Goal: Communication & Community: Participate in discussion

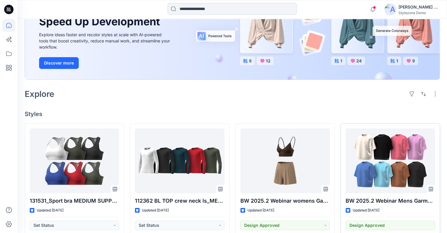
scroll to position [118, 0]
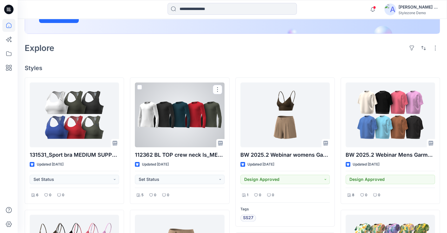
drag, startPoint x: 193, startPoint y: 127, endPoint x: 229, endPoint y: 115, distance: 38.5
click at [193, 127] on div at bounding box center [179, 114] width 89 height 65
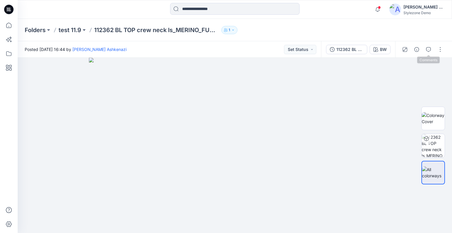
drag, startPoint x: 429, startPoint y: 50, endPoint x: 399, endPoint y: 64, distance: 32.9
click at [429, 49] on icon "button" at bounding box center [428, 49] width 5 height 5
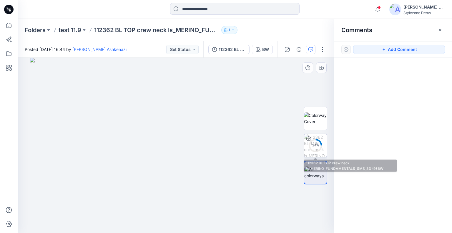
click at [321, 139] on icon at bounding box center [315, 145] width 14 height 14
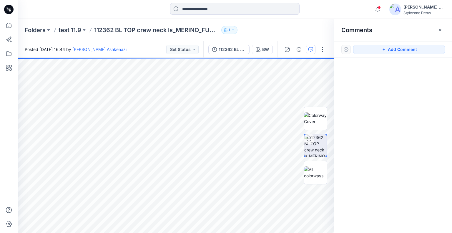
drag, startPoint x: 390, startPoint y: 49, endPoint x: 343, endPoint y: 64, distance: 49.7
click at [390, 49] on button "Add Comment" at bounding box center [399, 49] width 92 height 9
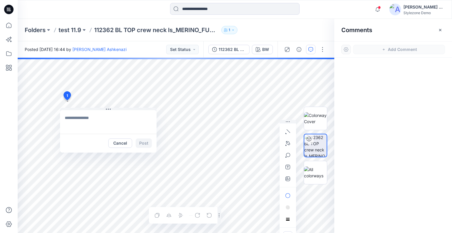
click at [91, 115] on textarea at bounding box center [108, 122] width 96 height 24
type textarea "**********"
click at [148, 143] on button "Post" at bounding box center [144, 142] width 16 height 9
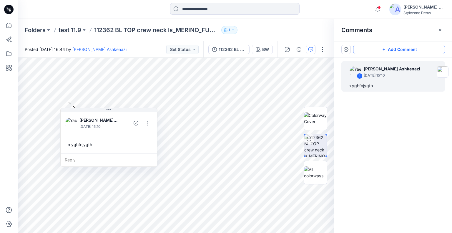
click at [429, 48] on button "Add Comment" at bounding box center [399, 49] width 92 height 9
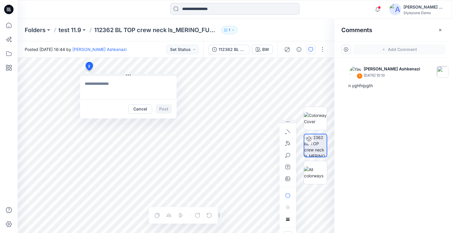
click at [120, 90] on textarea at bounding box center [128, 88] width 96 height 24
type textarea "*******"
click at [287, 177] on icon "button" at bounding box center [287, 178] width 5 height 5
type input"] "**********"
click at [168, 104] on div "Cancel Post" at bounding box center [128, 108] width 96 height 19
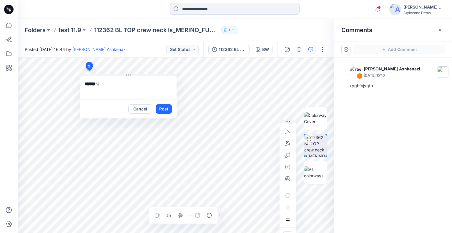
click at [167, 107] on button "Post" at bounding box center [164, 108] width 16 height 9
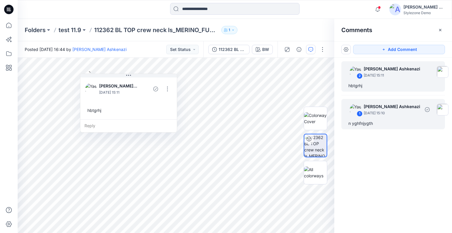
drag, startPoint x: 394, startPoint y: 111, endPoint x: 392, endPoint y: 101, distance: 11.1
click at [394, 111] on p "[DATE] 15:10" at bounding box center [391, 113] width 56 height 6
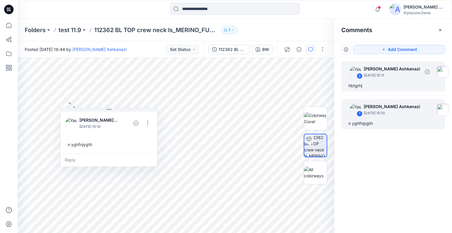
click at [392, 80] on div "2 [PERSON_NAME] Ashkenazi [DATE] 15:11 hbtgrhj" at bounding box center [392, 76] width 103 height 30
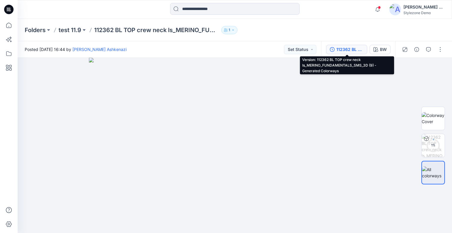
click at [347, 48] on div "112362 BL TOP crew neck ls_MERINO_FUNDAMENTALS_SMS_3D (9) - Generated Colorways" at bounding box center [349, 49] width 27 height 6
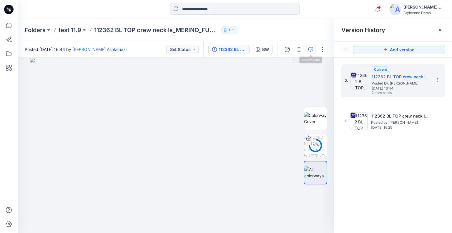
click at [310, 46] on button "button" at bounding box center [310, 49] width 9 height 9
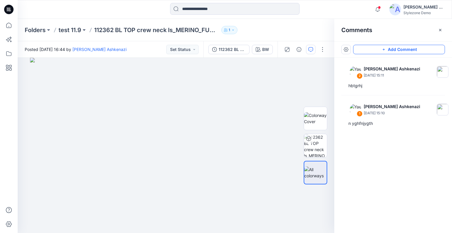
click at [394, 51] on button "Add Comment" at bounding box center [399, 49] width 92 height 9
click at [117, 95] on div "3" at bounding box center [176, 145] width 316 height 175
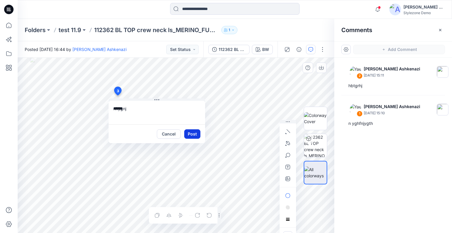
type textarea "******"
click at [190, 132] on button "Post" at bounding box center [192, 133] width 16 height 9
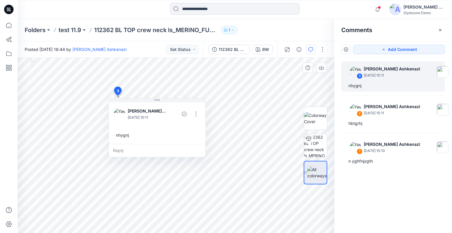
click at [440, 28] on icon "button" at bounding box center [439, 30] width 5 height 5
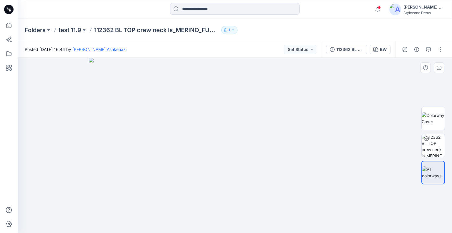
drag, startPoint x: 355, startPoint y: 51, endPoint x: 362, endPoint y: 56, distance: 9.2
click at [355, 50] on div "112362 BL TOP crew neck ls_MERINO_FUNDAMENTALS_SMS_3D (9) - Generated Colorways" at bounding box center [349, 49] width 27 height 6
click at [420, 50] on button "button" at bounding box center [416, 49] width 9 height 9
